Goal: Navigation & Orientation: Understand site structure

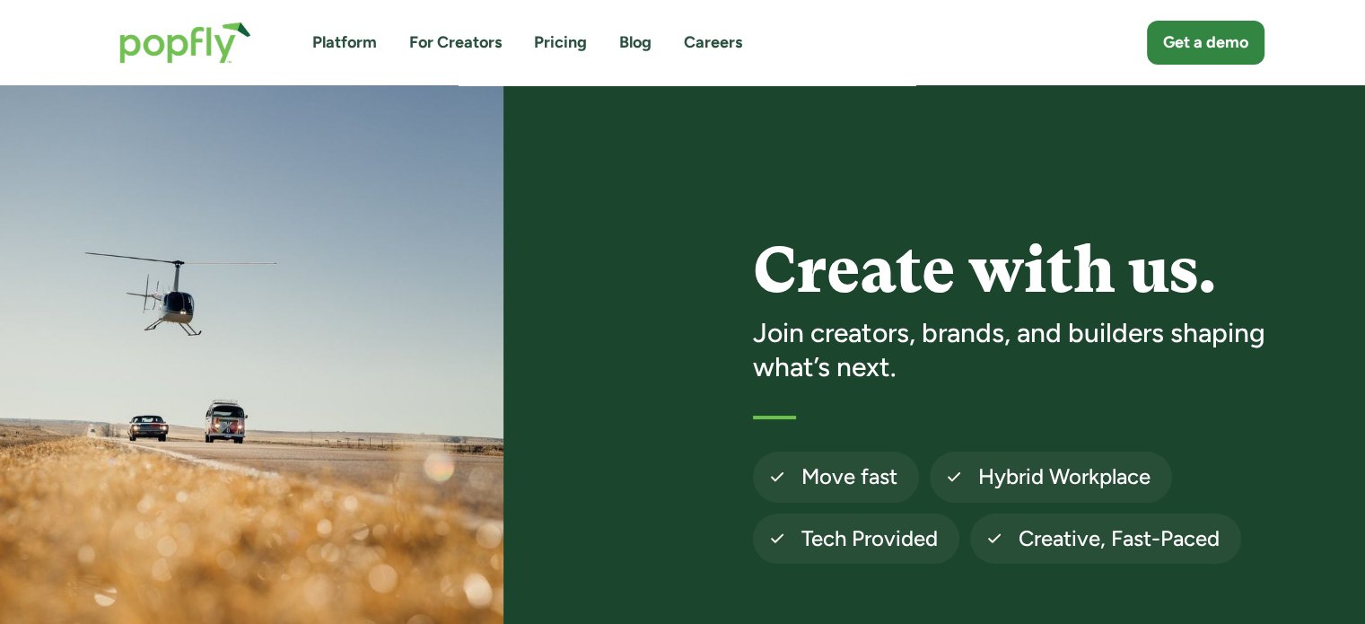
click at [345, 36] on link "Platform" at bounding box center [344, 42] width 65 height 22
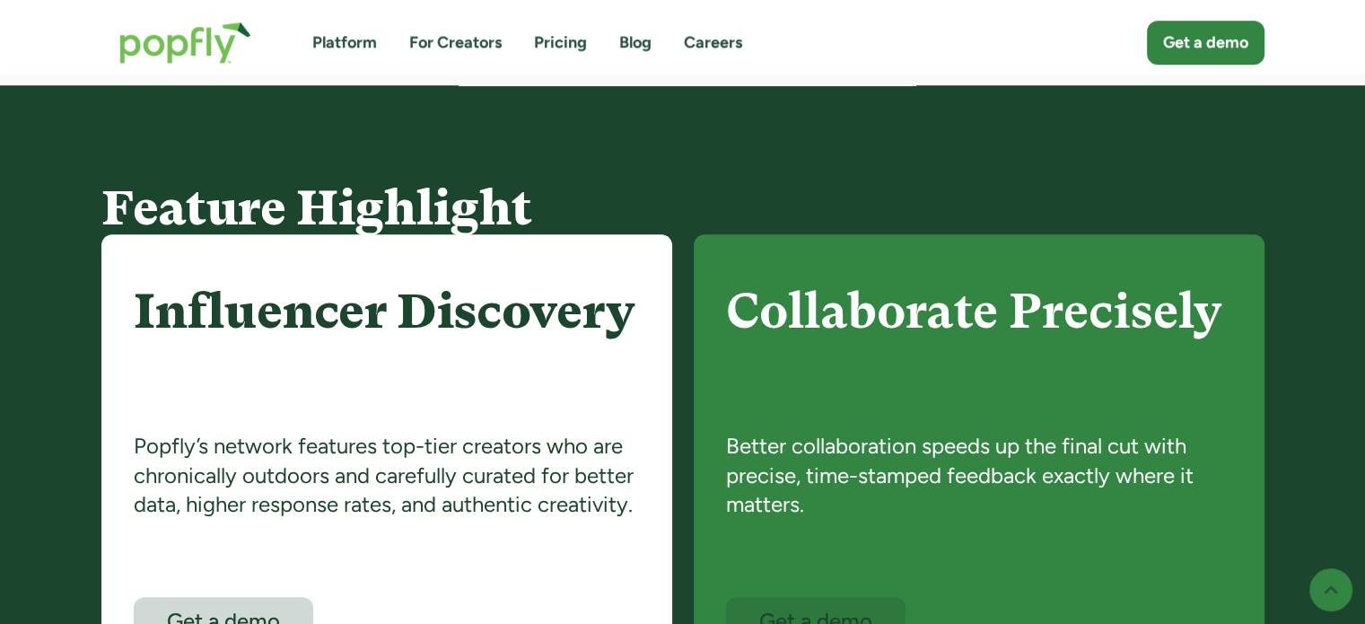
scroll to position [987, 0]
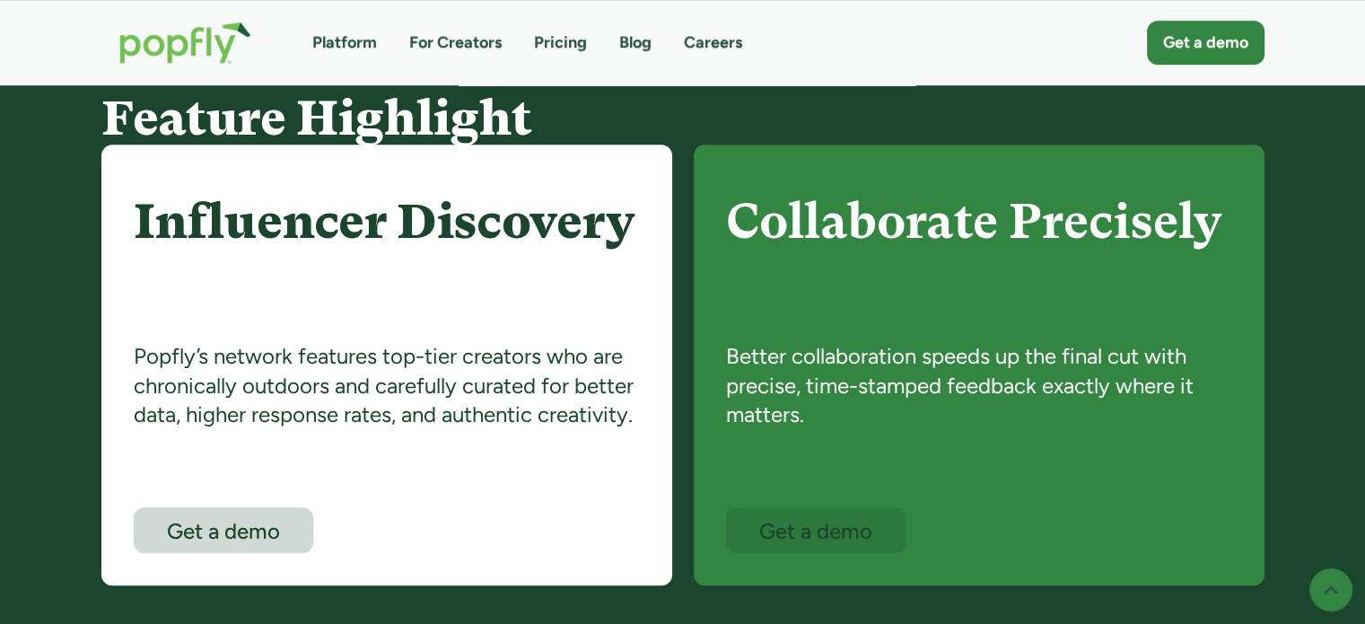
click at [575, 39] on link "Pricing" at bounding box center [560, 42] width 53 height 22
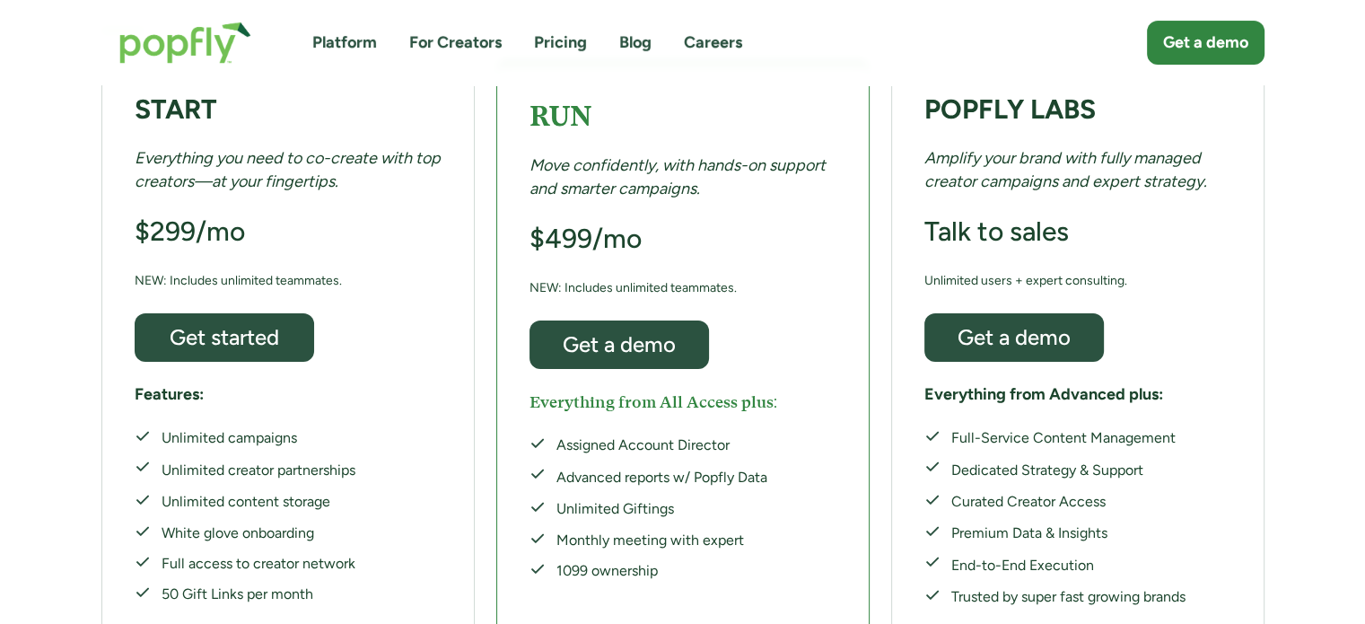
scroll to position [359, 0]
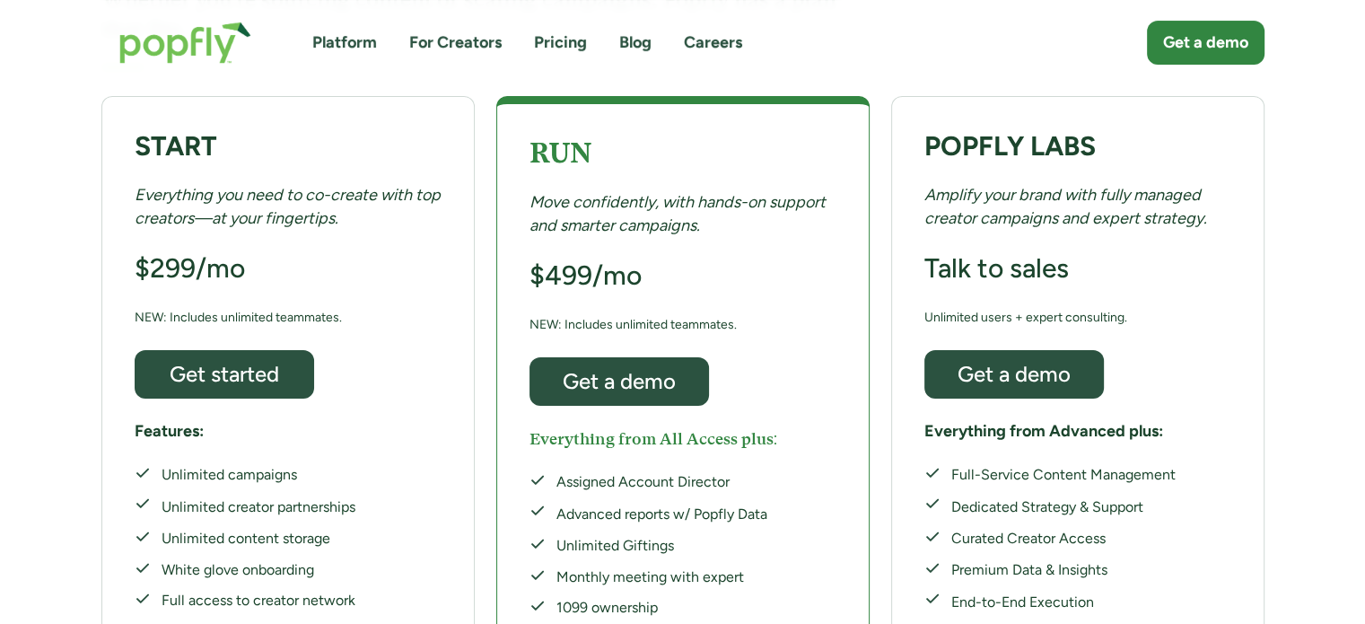
click at [436, 41] on link "For Creators" at bounding box center [455, 42] width 92 height 22
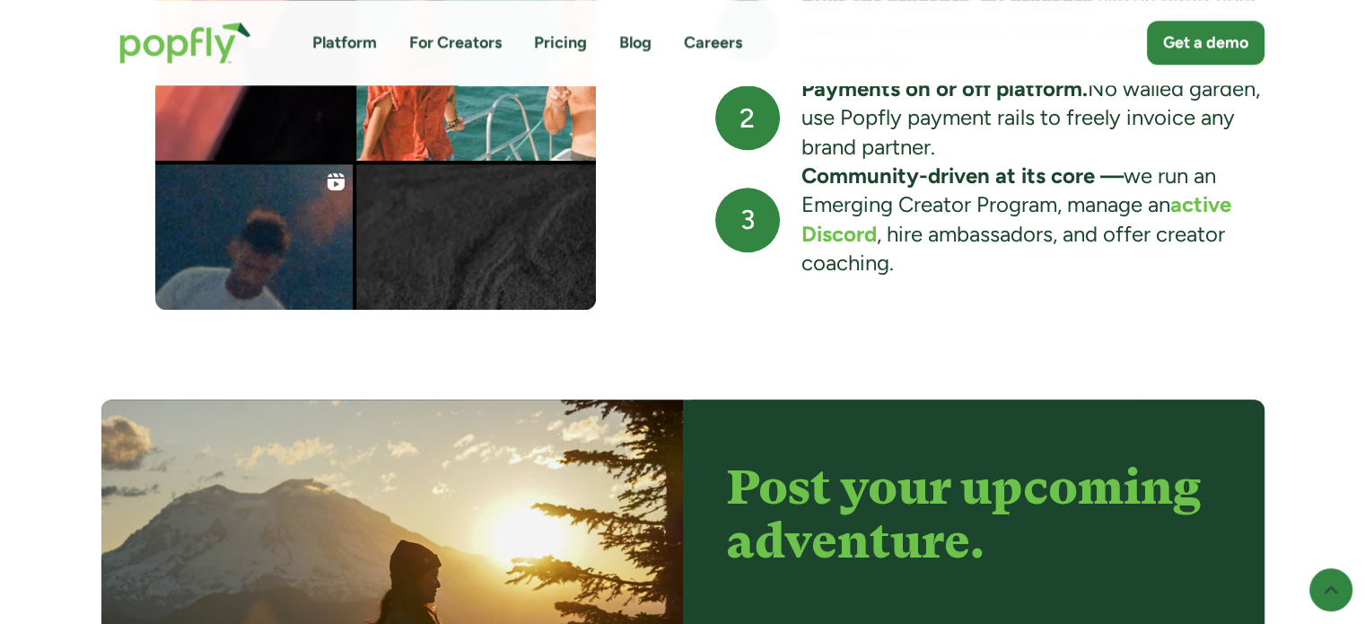
scroll to position [2065, 0]
